Goal: Information Seeking & Learning: Learn about a topic

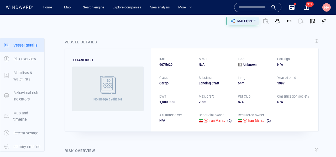
click at [165, 64] on span "9075620" at bounding box center [165, 64] width 13 height 5
drag, startPoint x: 229, startPoint y: 62, endPoint x: 244, endPoint y: 75, distance: 19.9
click at [244, 75] on div "IMO 9075620 MMSI N/A Flag Unknown Call sign N/A Class Cargo Subclass Landing Cr…" at bounding box center [235, 89] width 168 height 83
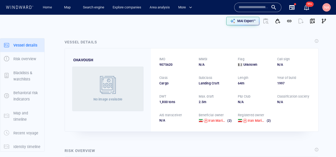
click at [224, 99] on div "Max. draft" at bounding box center [215, 96] width 35 height 7
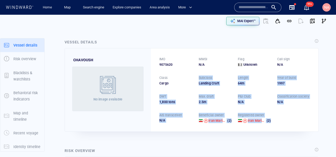
drag, startPoint x: 168, startPoint y: 87, endPoint x: 268, endPoint y: 125, distance: 106.6
click at [268, 125] on div "IMO 9075620 MMSI N/A Flag Unknown Call sign N/A Class Cargo Subclass Landing Cr…" at bounding box center [235, 89] width 168 height 83
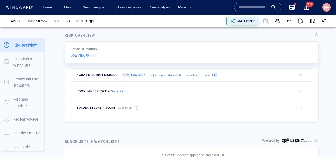
scroll to position [119, 0]
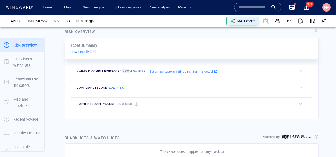
click at [110, 88] on span "compliance score - Low risk" at bounding box center [100, 87] width 47 height 3
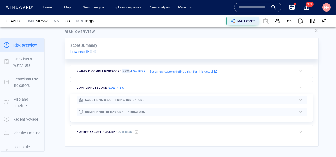
click at [106, 99] on span "sanctions & screening indicators" at bounding box center [115, 99] width 60 height 3
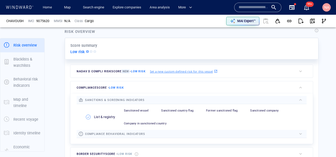
scroll to position [138, 0]
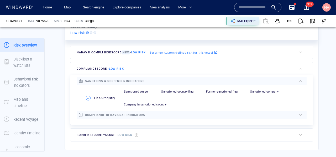
click at [116, 116] on div "compliance behavioral indicators" at bounding box center [115, 115] width 62 height 8
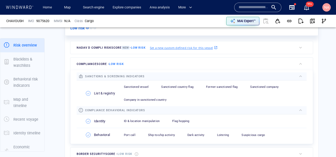
scroll to position [144, 0]
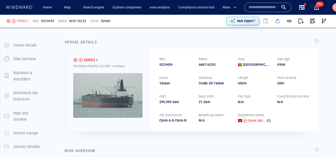
scroll to position [103, 0]
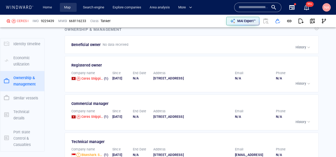
click at [68, 5] on link "Map" at bounding box center [68, 7] width 13 height 9
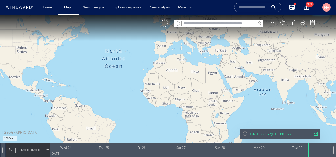
click at [198, 25] on input "text" at bounding box center [219, 23] width 74 height 7
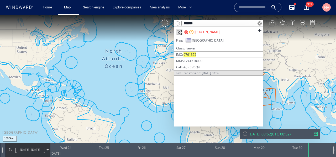
type input "*******"
click at [201, 33] on div "[PERSON_NAME]" at bounding box center [207, 32] width 25 height 5
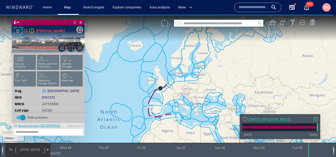
click at [71, 80] on ul "Activity timeline ... Alerts and Risk Indicators ... Identity Changes ... Port …" at bounding box center [48, 71] width 70 height 37
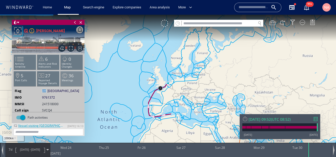
click at [76, 81] on p "Meetings" at bounding box center [72, 80] width 22 height 3
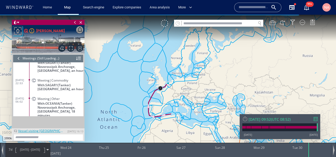
scroll to position [408, 0]
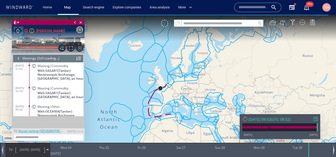
click at [26, 92] on span "[DATE] 22:53" at bounding box center [22, 89] width 14 height 6
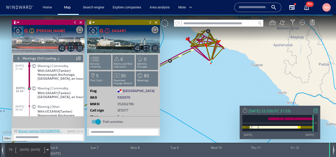
scroll to position [506, 0]
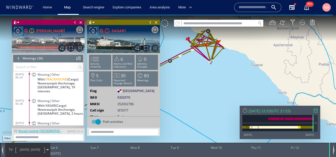
drag, startPoint x: 200, startPoint y: 65, endPoint x: 183, endPoint y: 92, distance: 31.5
click at [183, 92] on canvas "Map" at bounding box center [168, 83] width 336 height 137
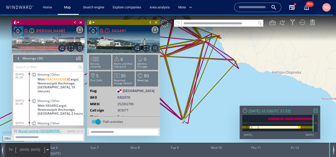
drag, startPoint x: 191, startPoint y: 96, endPoint x: 209, endPoint y: 91, distance: 19.2
click at [209, 91] on canvas "Map" at bounding box center [168, 83] width 336 height 137
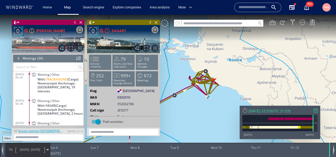
click at [199, 25] on input "text" at bounding box center [219, 23] width 74 height 7
paste input "*******"
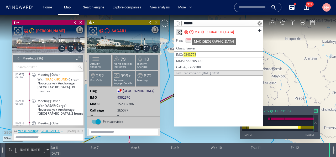
type input "*******"
click at [197, 32] on div "MAC [GEOGRAPHIC_DATA]" at bounding box center [214, 32] width 39 height 5
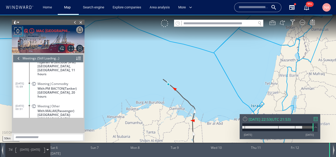
scroll to position [17, 0]
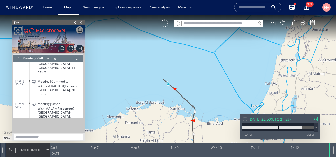
click at [31, 82] on div "Meeting|Commodity With: PM BACTON (Tanker) [GEOGRAPHIC_DATA], 20 hours" at bounding box center [57, 87] width 53 height 20
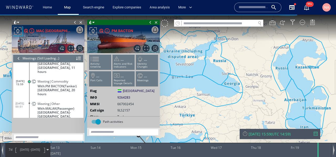
drag, startPoint x: 173, startPoint y: 73, endPoint x: 177, endPoint y: 106, distance: 33.1
click at [177, 106] on canvas "Map" at bounding box center [168, 83] width 336 height 137
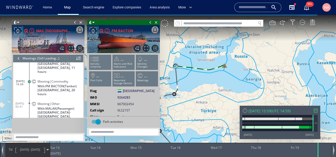
click at [75, 22] on span at bounding box center [75, 22] width 6 height 5
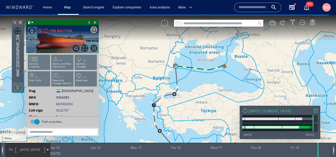
click at [89, 24] on span at bounding box center [89, 22] width 6 height 5
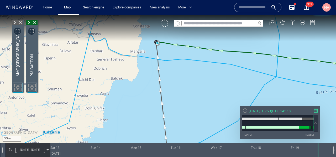
drag, startPoint x: 171, startPoint y: 64, endPoint x: 178, endPoint y: 84, distance: 21.0
click at [178, 84] on canvas "Map" at bounding box center [168, 83] width 336 height 137
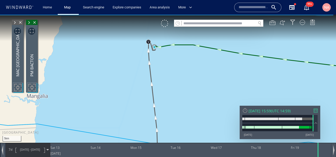
drag, startPoint x: 165, startPoint y: 64, endPoint x: 166, endPoint y: 92, distance: 28.9
click at [166, 92] on canvas "Map" at bounding box center [168, 83] width 336 height 137
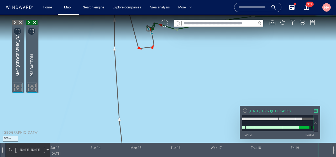
drag, startPoint x: 154, startPoint y: 55, endPoint x: 164, endPoint y: 109, distance: 54.7
click at [164, 108] on canvas "Map" at bounding box center [168, 83] width 336 height 137
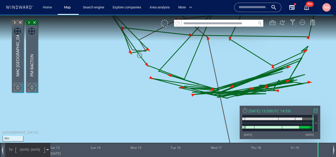
drag, startPoint x: 140, startPoint y: 79, endPoint x: 147, endPoint y: 116, distance: 38.4
click at [147, 116] on canvas "Map" at bounding box center [168, 83] width 336 height 137
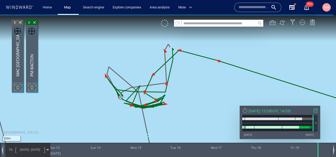
drag, startPoint x: 144, startPoint y: 130, endPoint x: 106, endPoint y: 100, distance: 47.9
click at [106, 101] on canvas "Map" at bounding box center [168, 83] width 336 height 137
